Goal: Task Accomplishment & Management: Manage account settings

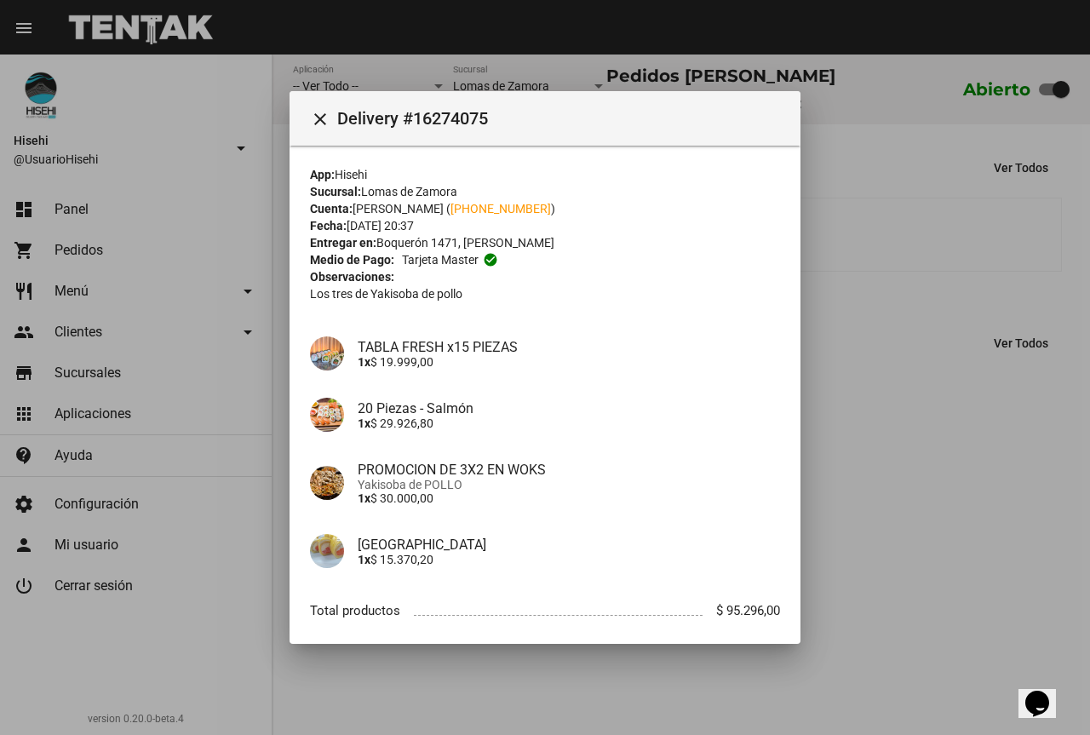
click at [259, 171] on div at bounding box center [545, 367] width 1090 height 735
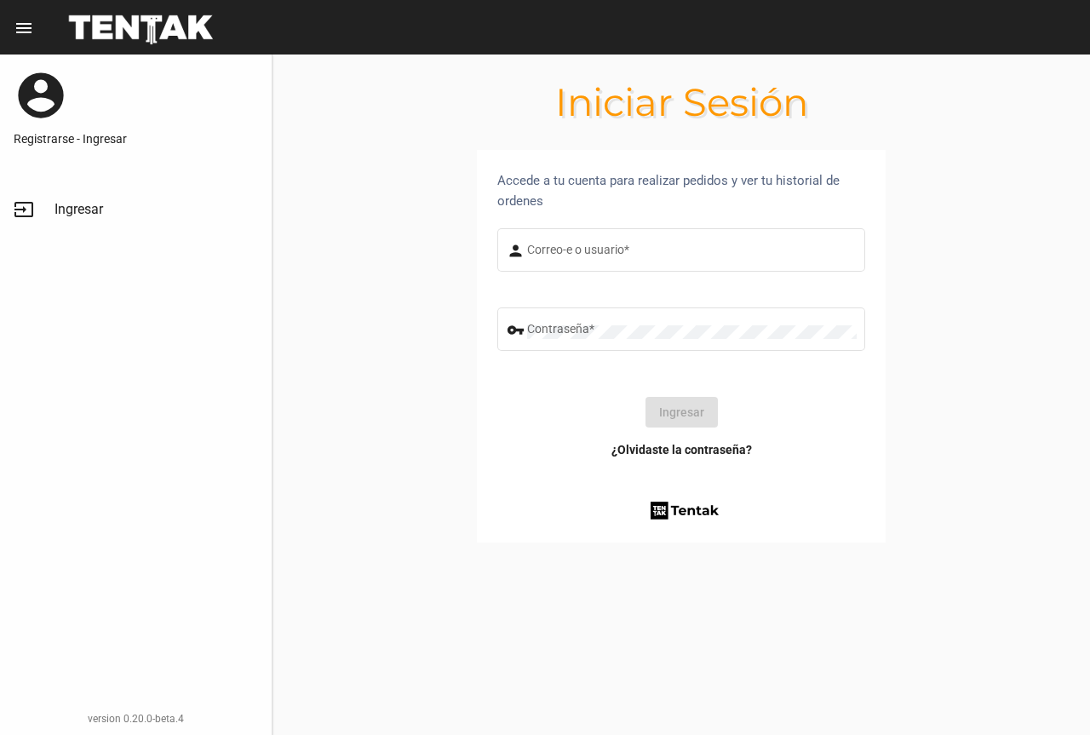
type input "UsuarioHisehi"
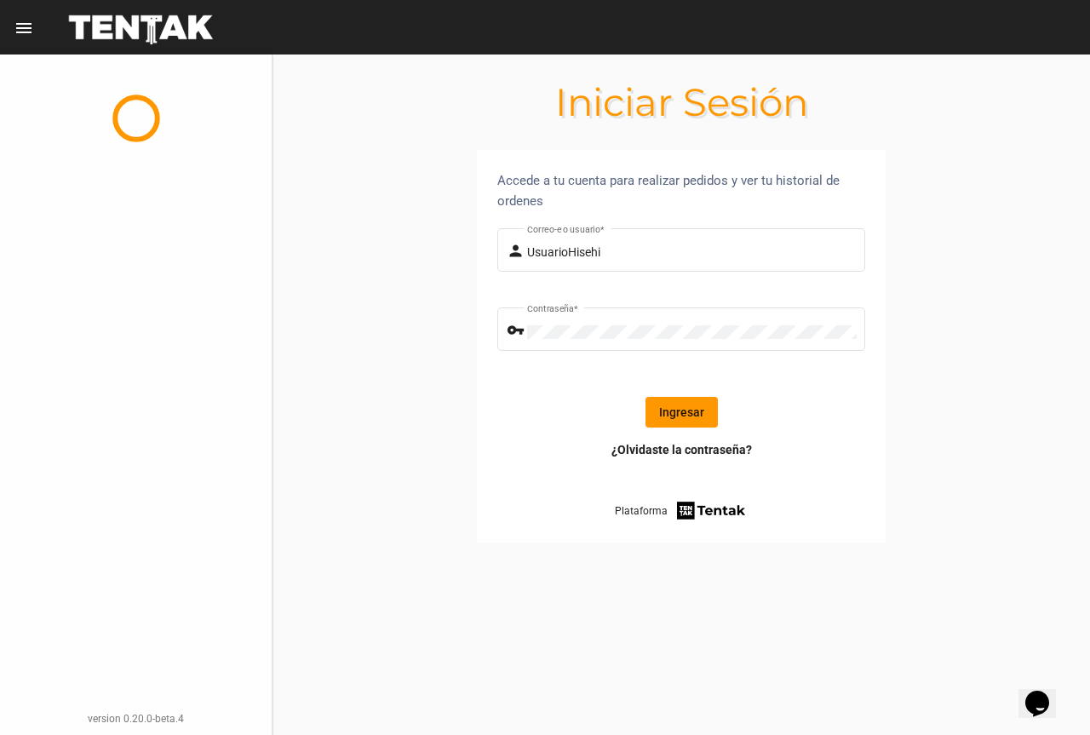
click at [703, 405] on button "Ingresar" at bounding box center [682, 412] width 72 height 31
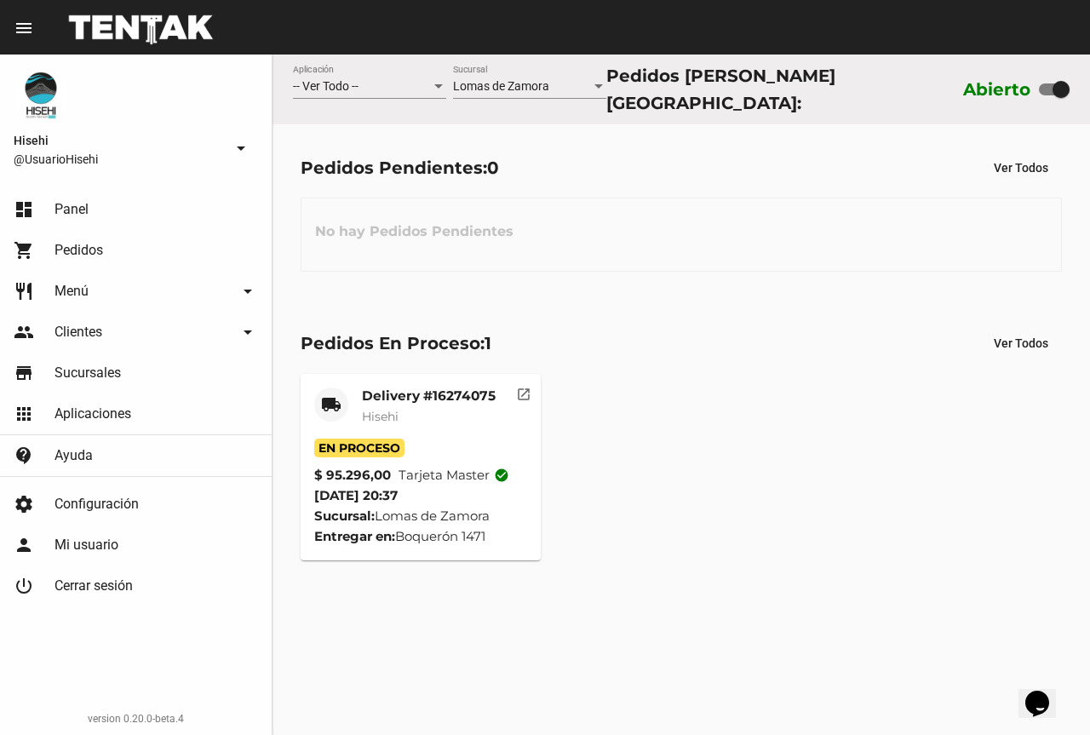
click at [386, 378] on mat-card "local_shipping Delivery #16274075 Hisehi En Proceso $ 95.296,00 Tarjeta master …" at bounding box center [421, 467] width 241 height 187
click at [381, 388] on mat-card-title "Delivery #16274075" at bounding box center [429, 396] width 134 height 17
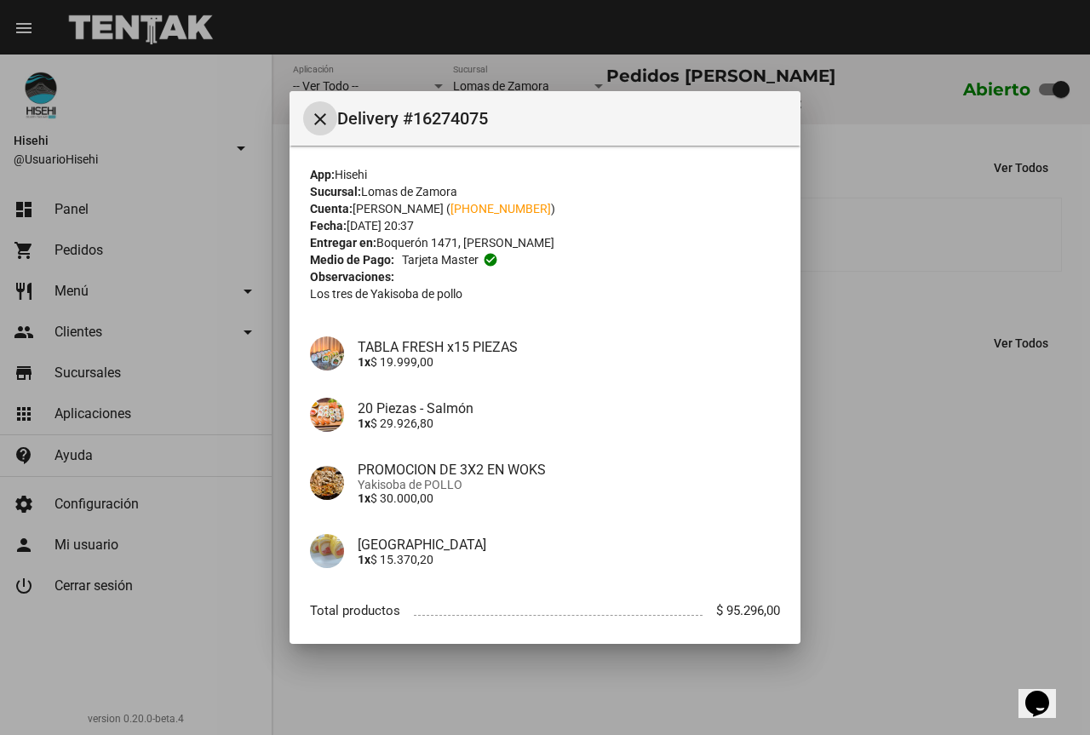
scroll to position [93, 0]
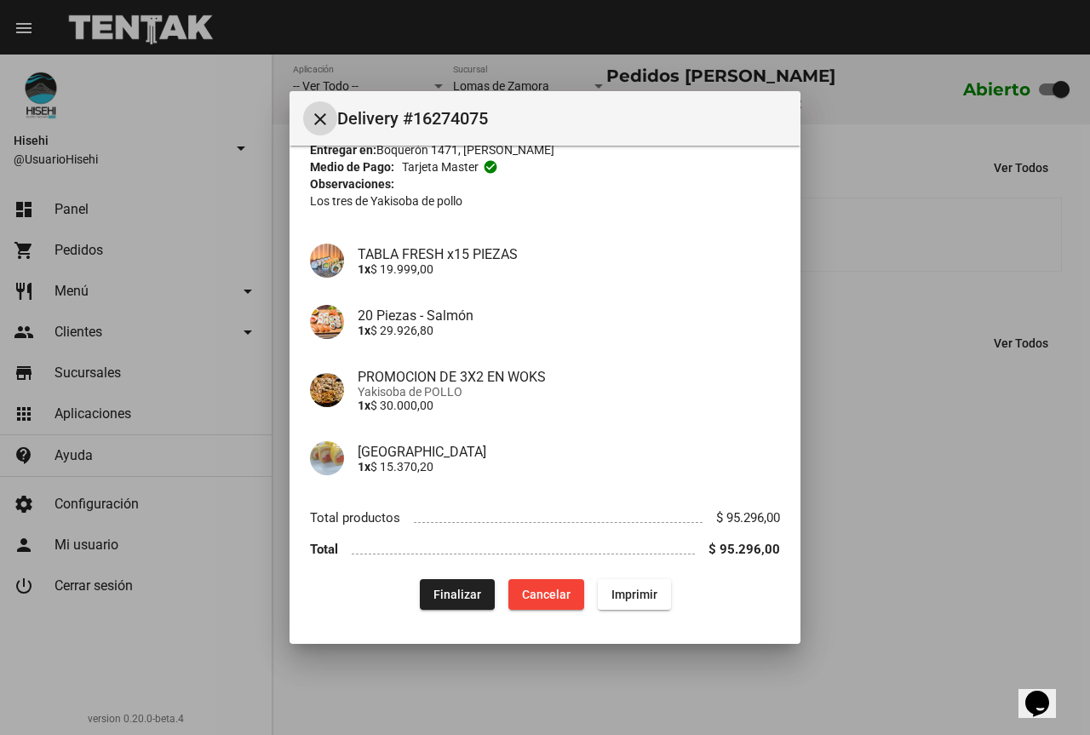
click at [468, 590] on span "Finalizar" at bounding box center [458, 595] width 48 height 14
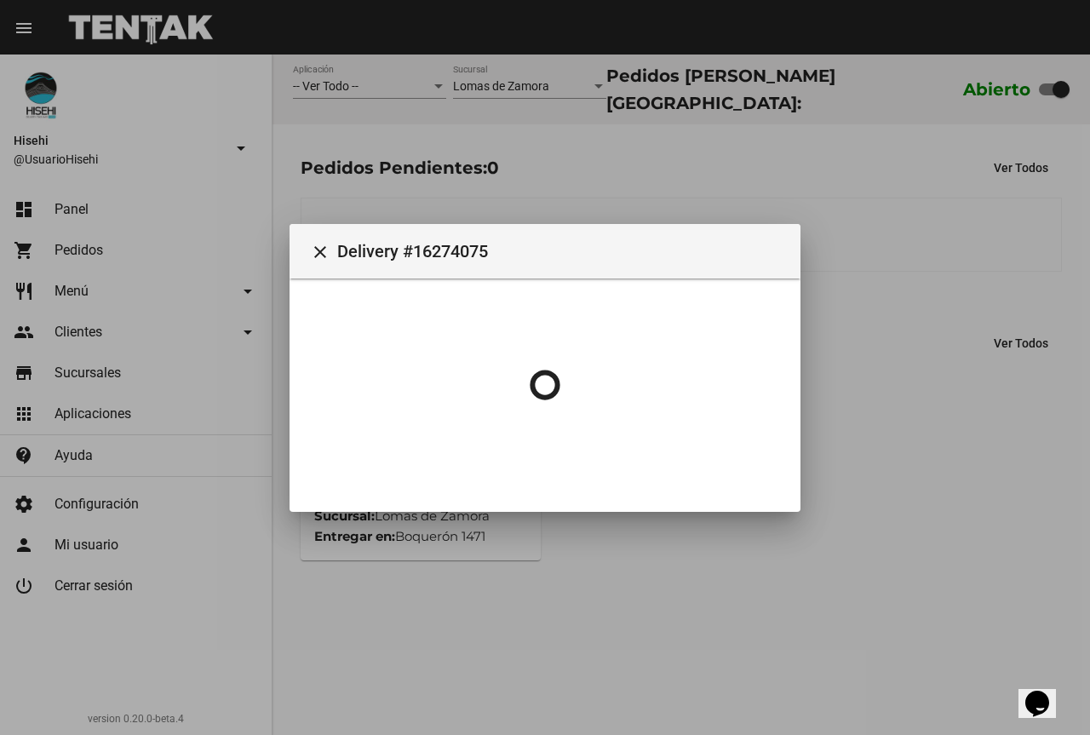
scroll to position [0, 0]
